Goal: Find specific page/section: Find specific page/section

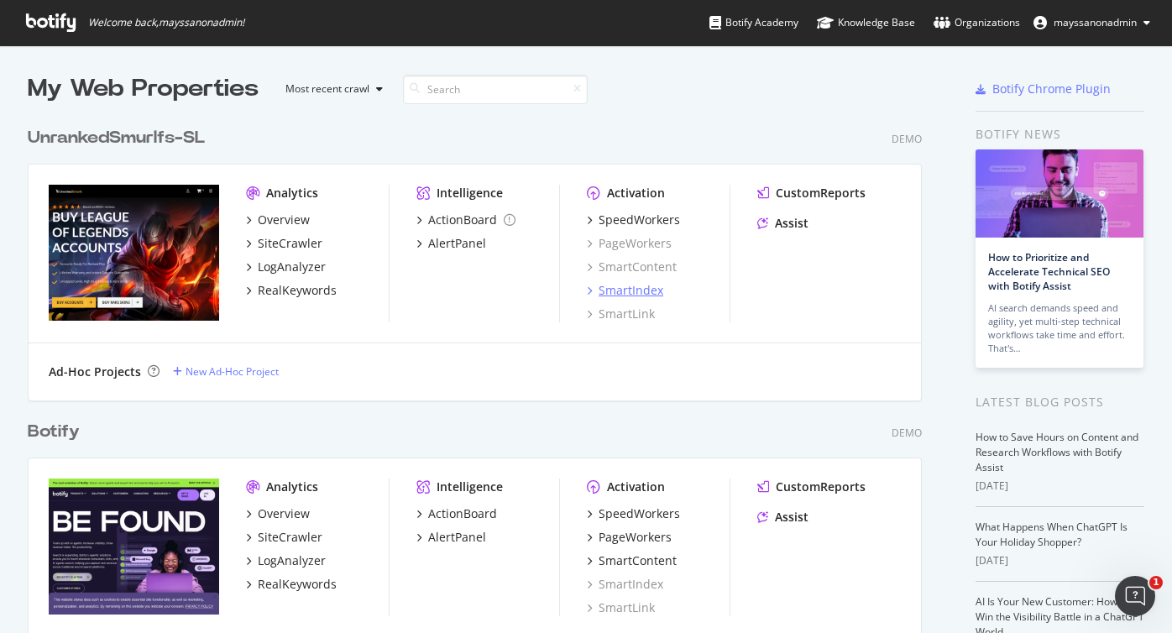
click at [626, 290] on div "SmartIndex" at bounding box center [630, 290] width 65 height 17
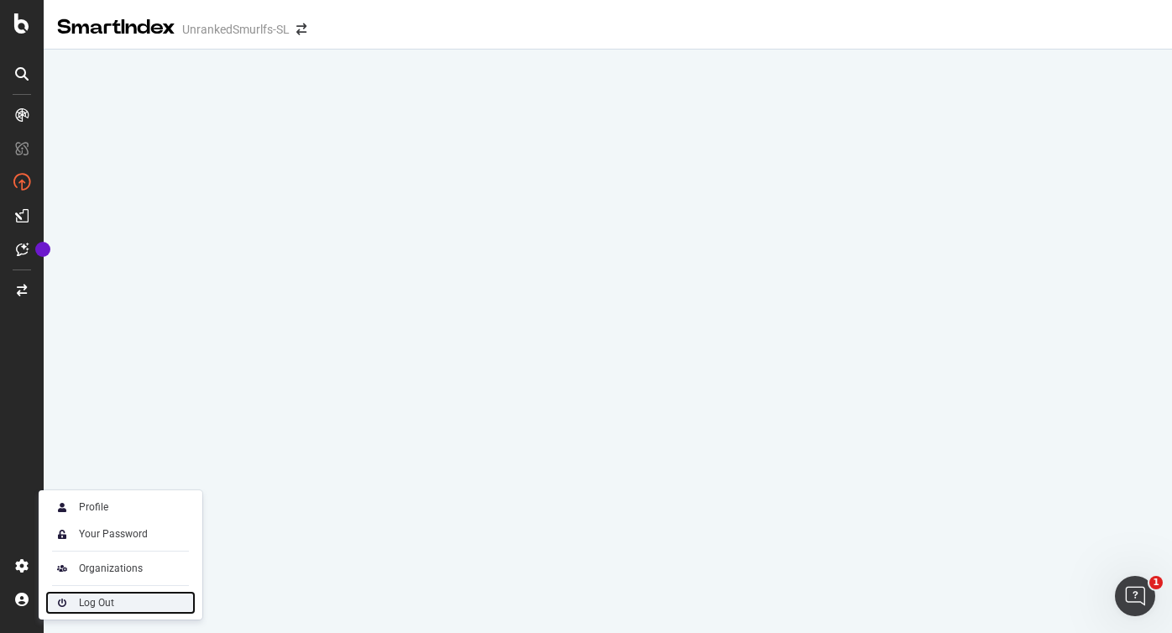
click at [89, 596] on div "Log Out" at bounding box center [96, 602] width 35 height 13
